Goal: Task Accomplishment & Management: Manage account settings

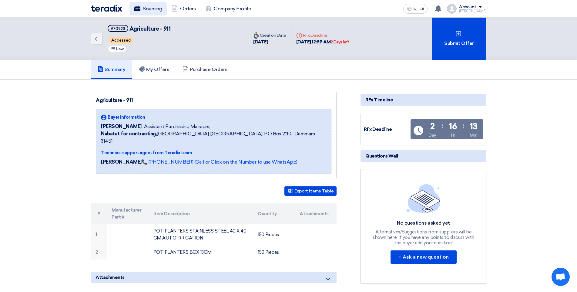
click at [154, 9] on link "Sourcing" at bounding box center [148, 8] width 37 height 13
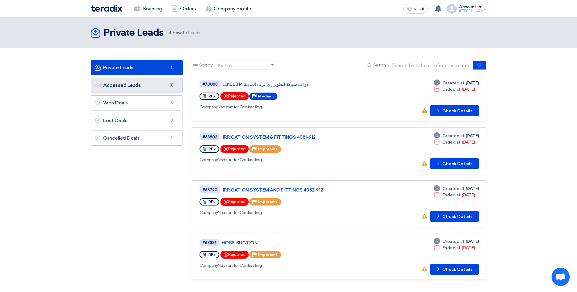
click at [155, 86] on link "Accessed Leads Accessed Leads 85" at bounding box center [137, 85] width 92 height 15
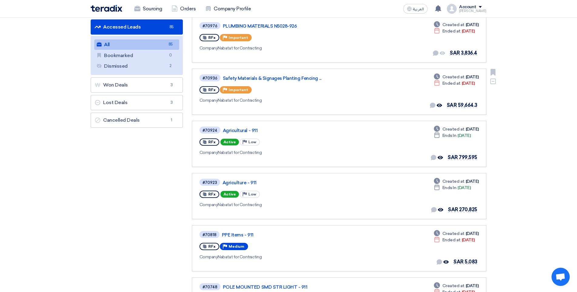
scroll to position [91, 0]
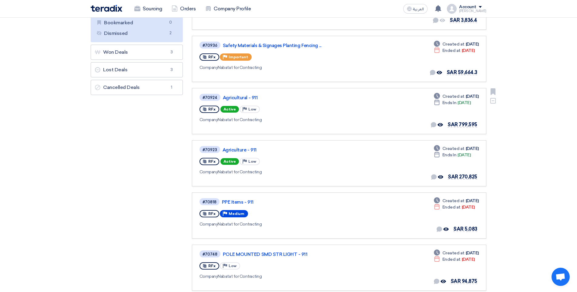
click at [273, 105] on div "RFx Active Priority Low" at bounding box center [288, 109] width 176 height 10
click at [233, 95] on link "Agricultural - 911" at bounding box center [299, 97] width 152 height 5
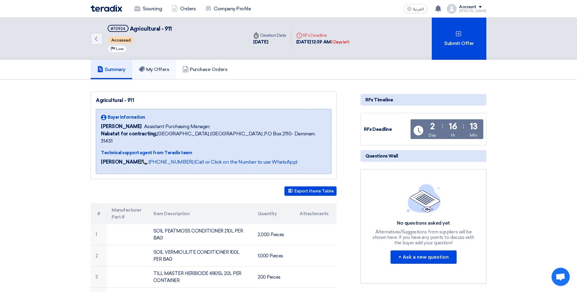
click at [169, 69] on h5 "My Offers" at bounding box center [154, 69] width 31 height 6
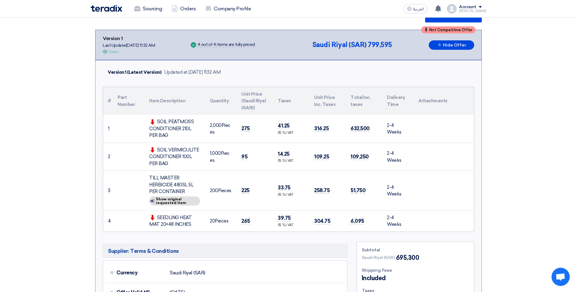
scroll to position [95, 0]
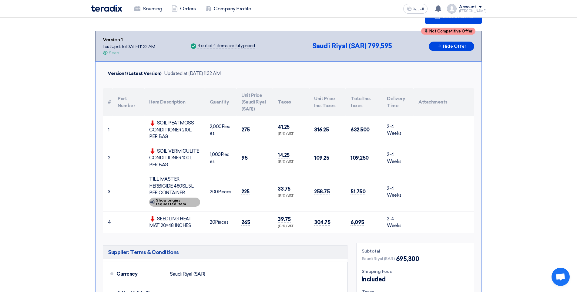
click at [168, 198] on div "Show details Show original requested item" at bounding box center [174, 202] width 51 height 9
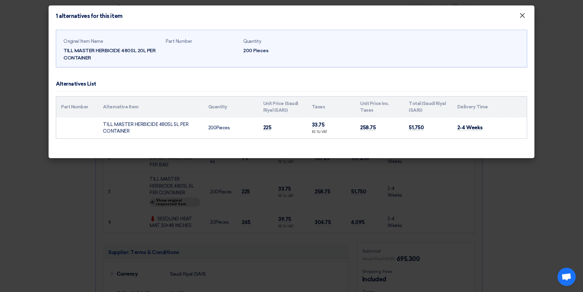
click at [525, 14] on span "×" at bounding box center [522, 17] width 6 height 12
